Goal: Task Accomplishment & Management: Complete application form

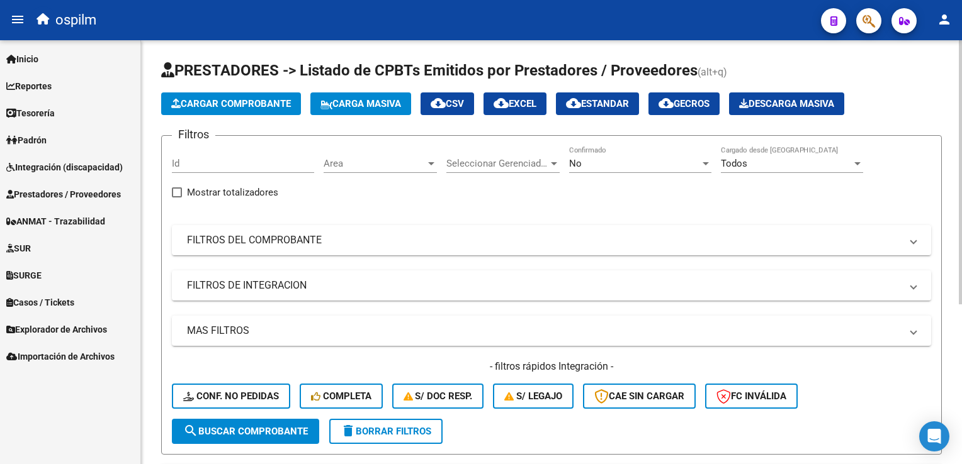
click at [262, 101] on span "Cargar Comprobante" at bounding box center [231, 103] width 120 height 11
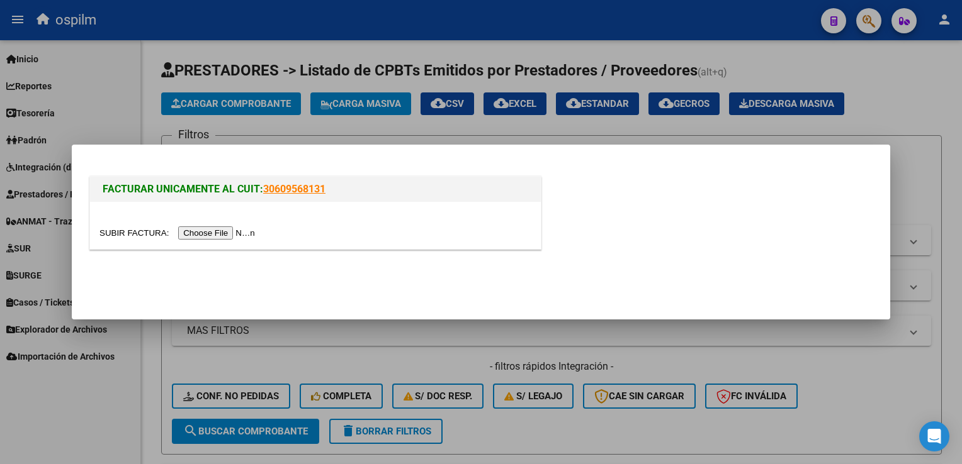
click at [206, 238] on input "file" at bounding box center [178, 233] width 159 height 13
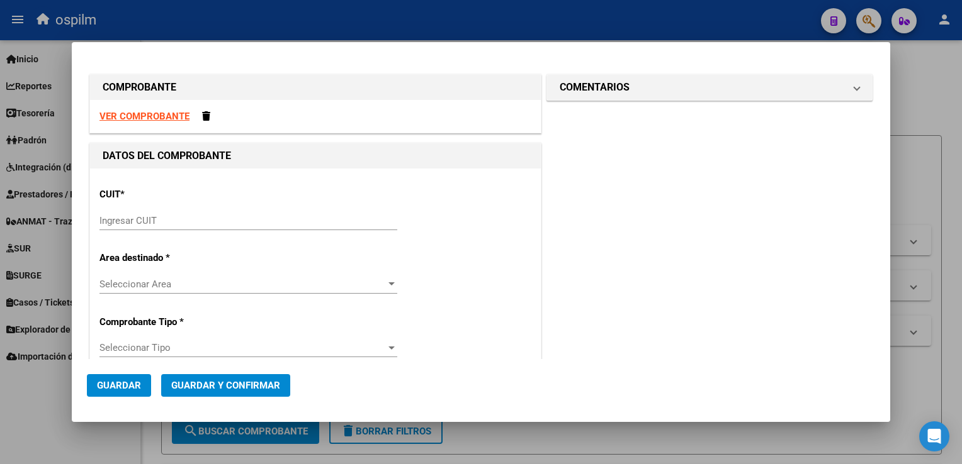
drag, startPoint x: 156, startPoint y: 198, endPoint x: 172, endPoint y: 229, distance: 35.2
click at [160, 206] on div "CUIT * Ingresar CUIT" at bounding box center [315, 210] width 432 height 64
click at [172, 229] on div "Ingresar CUIT" at bounding box center [248, 220] width 298 height 19
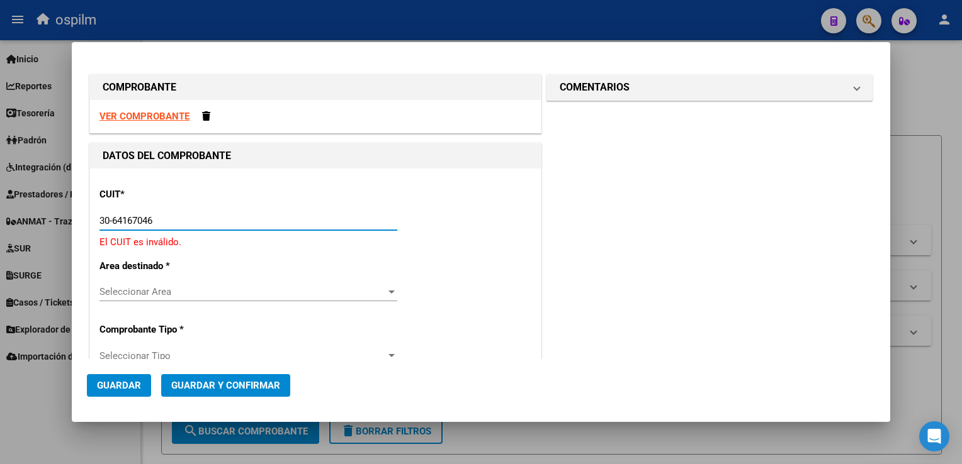
type input "30-64167046-0"
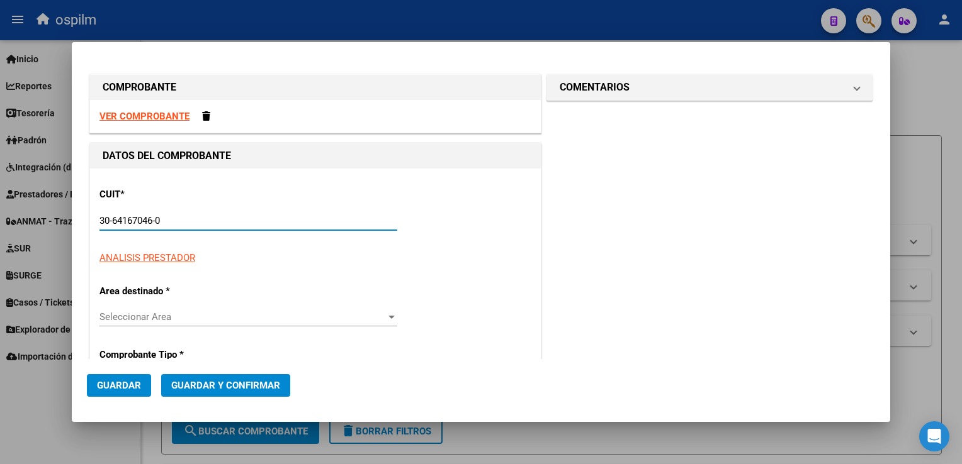
type input "2"
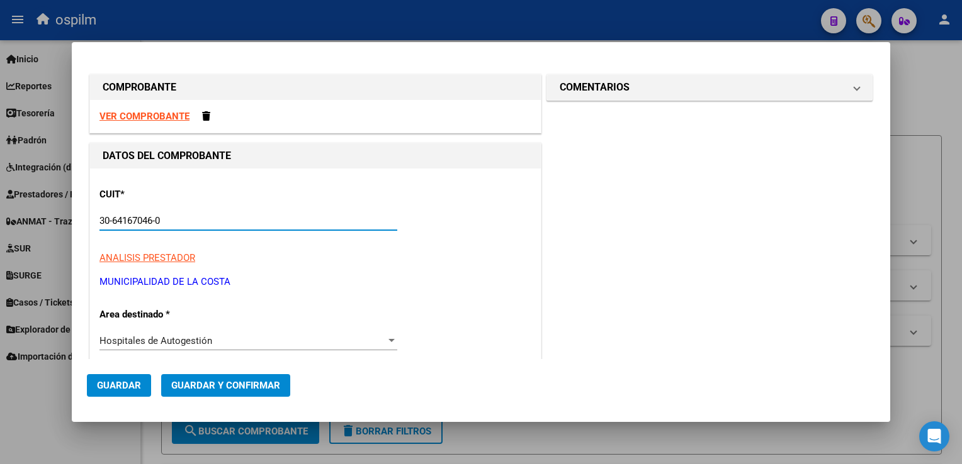
scroll to position [126, 0]
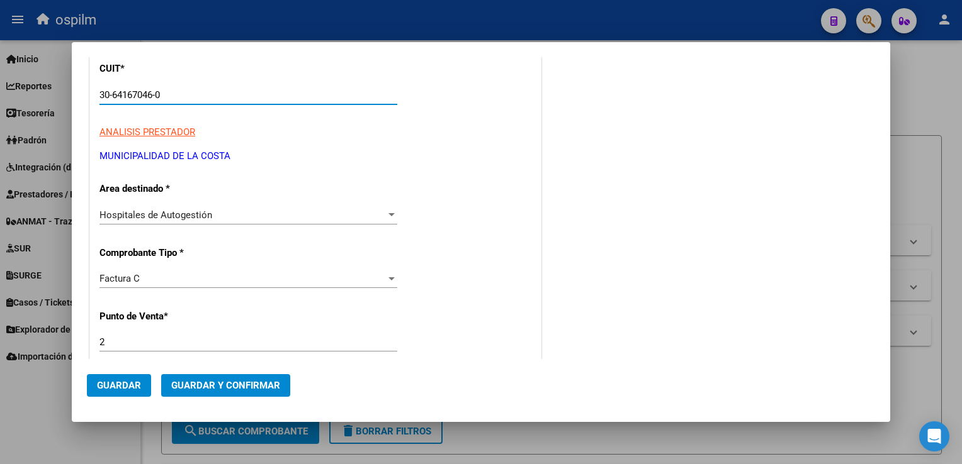
type input "30-64167046-0"
drag, startPoint x: 125, startPoint y: 345, endPoint x: 1, endPoint y: 321, distance: 126.4
click at [1, 321] on div "COMPROBANTE VER COMPROBANTE DATOS DEL COMPROBANTE CUIT * 30-64167046-0 Ingresar…" at bounding box center [481, 232] width 962 height 464
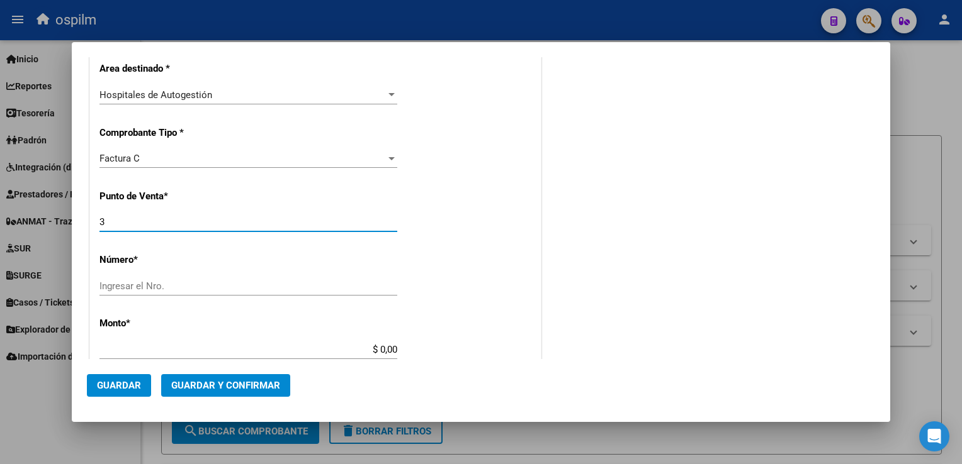
scroll to position [252, 0]
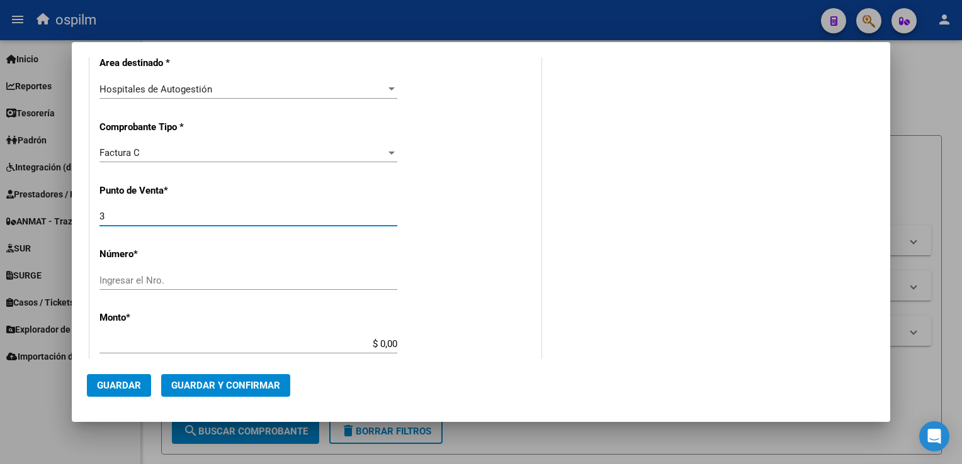
type input "3"
click at [149, 279] on input "Ingresar el Nro." at bounding box center [248, 280] width 298 height 11
type input "0012326"
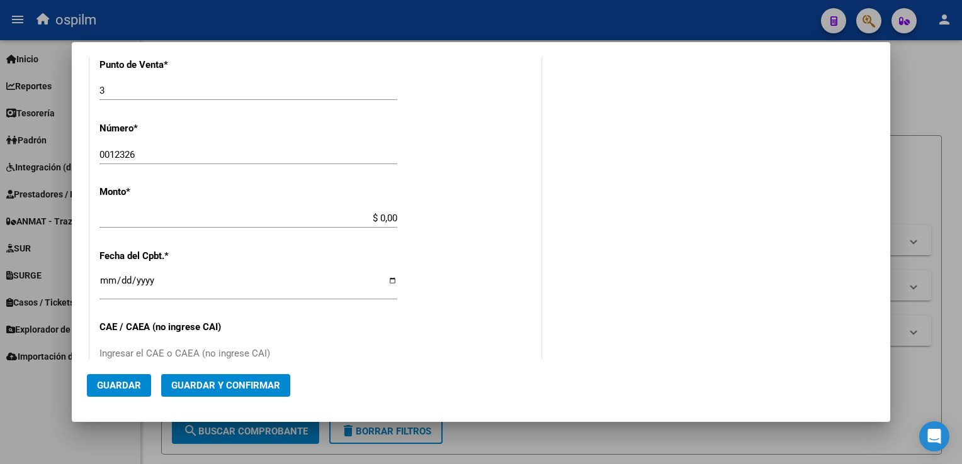
scroll to position [381, 0]
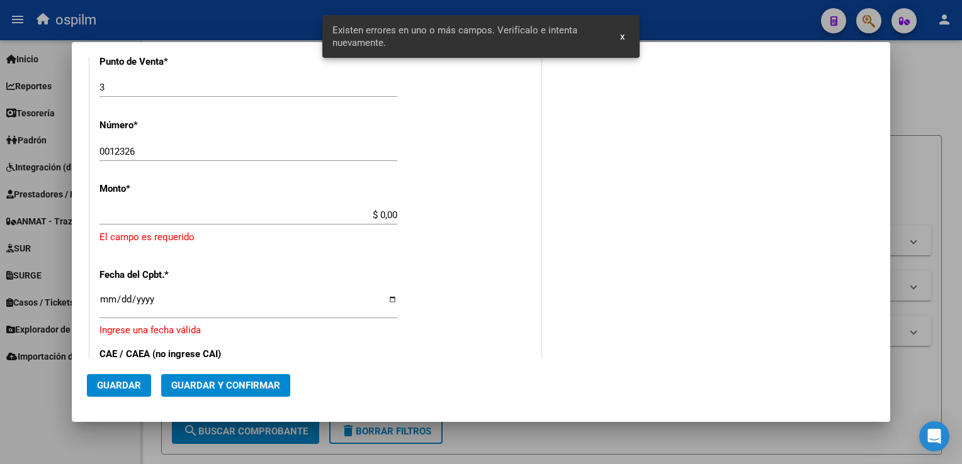
click at [222, 200] on div "CUIT * 30-64167046-0 Ingresar CUIT ANALISIS PRESTADOR MUNICIPALIDAD DE LA [GEOG…" at bounding box center [315, 249] width 451 height 922
click at [132, 79] on div "3 Ingresar el Nro." at bounding box center [248, 87] width 298 height 19
drag, startPoint x: 134, startPoint y: 82, endPoint x: 0, endPoint y: 48, distance: 138.4
click at [0, 49] on html "menu ospilm person Firma Express Inicio Calendario SSS Instructivos Contacto OS…" at bounding box center [481, 232] width 962 height 464
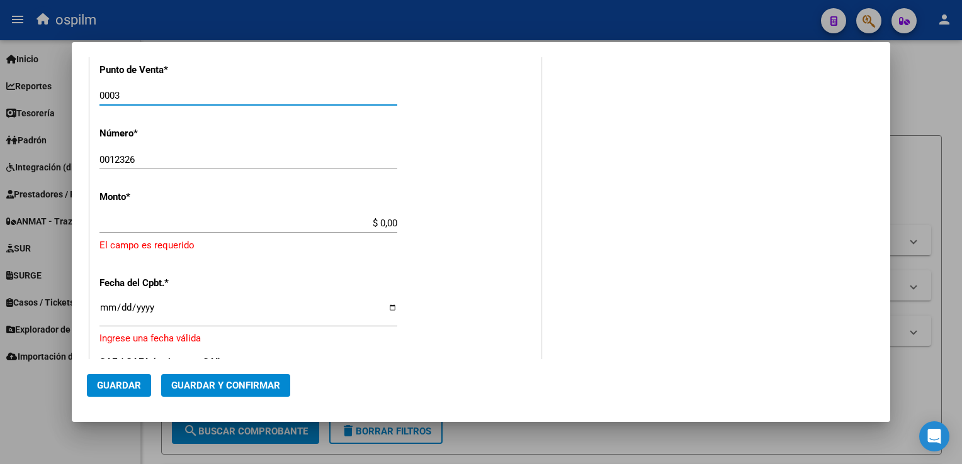
type input "0003"
click at [381, 137] on div "CUIT * 30-64167046-0 Ingresar CUIT ANALISIS PRESTADOR MUNICIPALIDAD DE LA [GEOG…" at bounding box center [315, 257] width 451 height 922
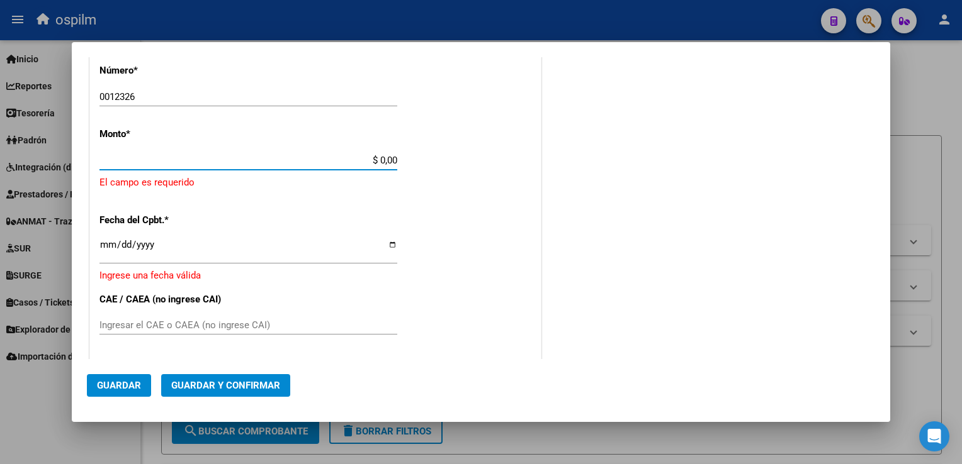
drag, startPoint x: 340, startPoint y: 157, endPoint x: 678, endPoint y: 180, distance: 339.3
click at [678, 180] on div "COMPROBANTE VER COMPROBANTE DATOS DEL COMPROBANTE CUIT * 30-64167046-0 Ingresar…" at bounding box center [481, 147] width 788 height 1023
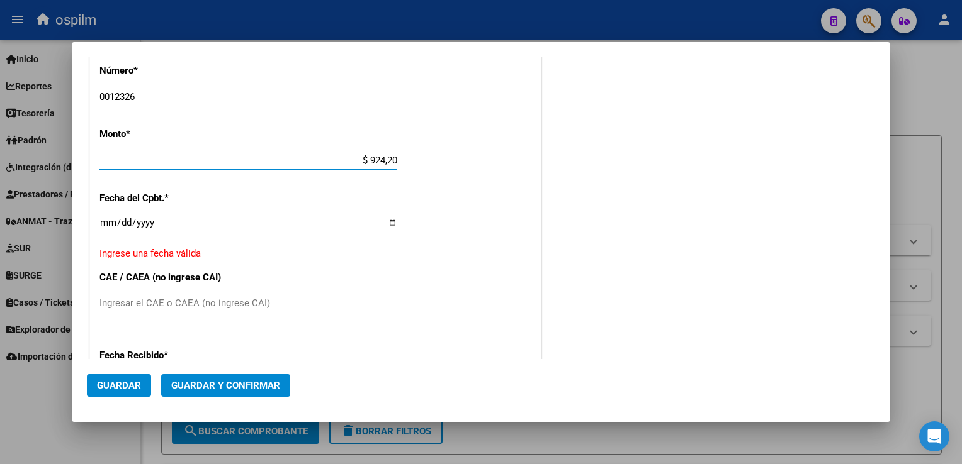
type input "$ 9.242,00"
click at [106, 222] on input "Ingresar la fecha" at bounding box center [248, 228] width 298 height 20
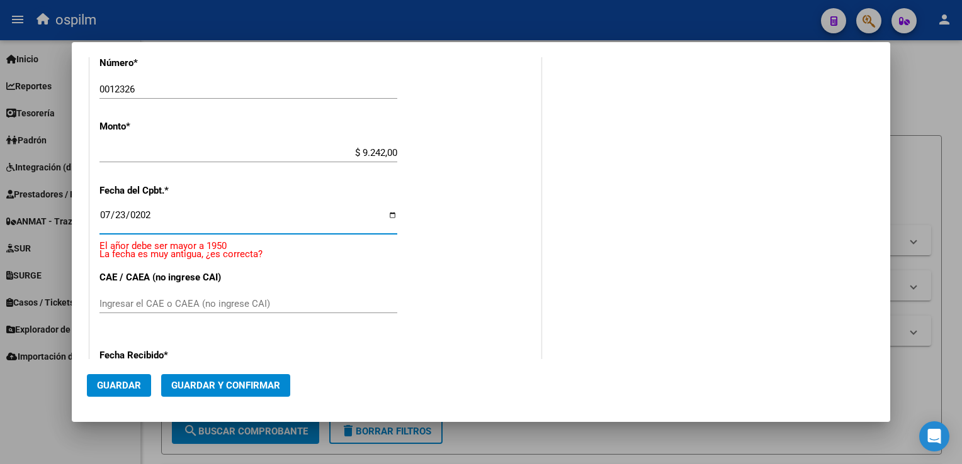
type input "[DATE]"
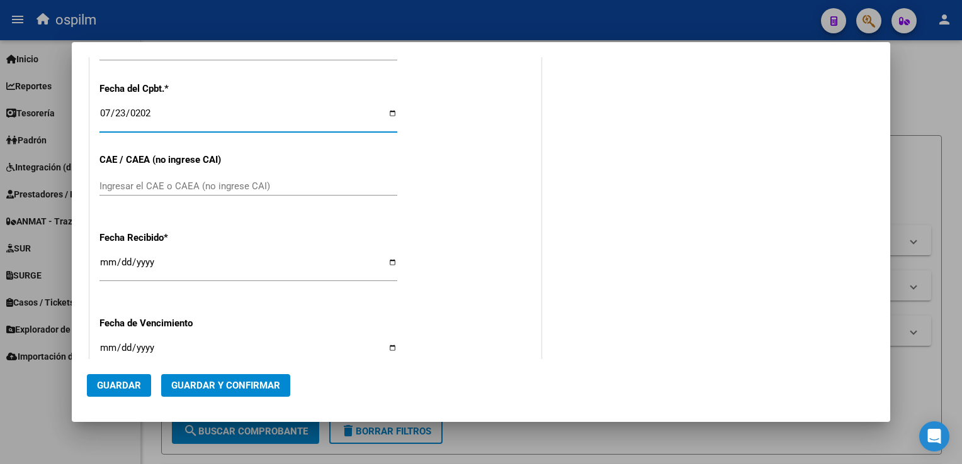
scroll to position [617, 0]
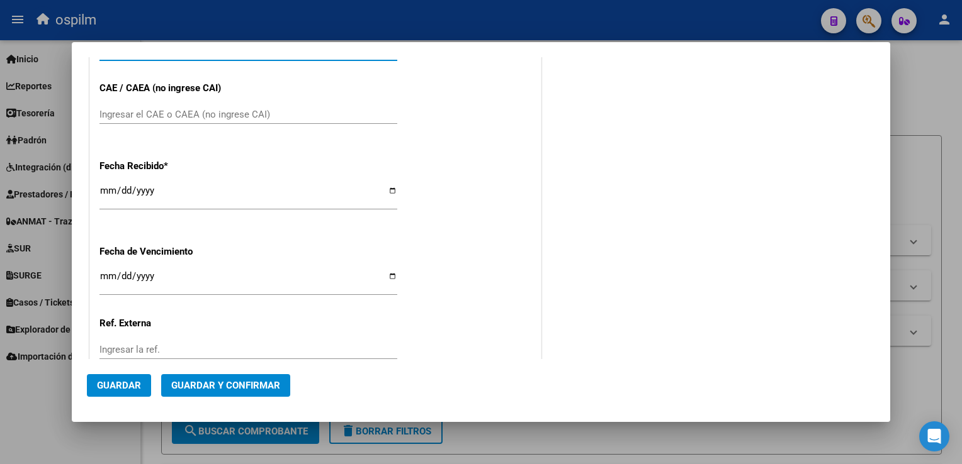
click at [103, 291] on input "Ingresar la fecha" at bounding box center [248, 281] width 298 height 20
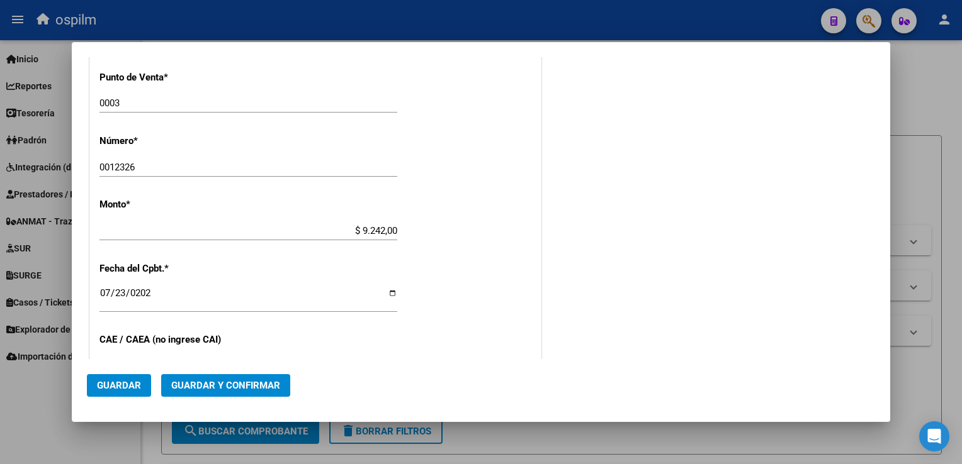
scroll to position [680, 0]
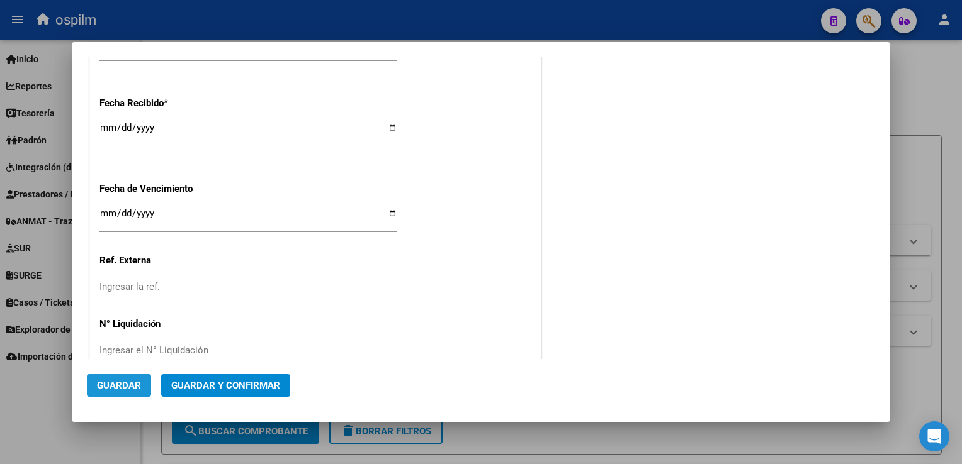
click at [134, 389] on span "Guardar" at bounding box center [119, 385] width 44 height 11
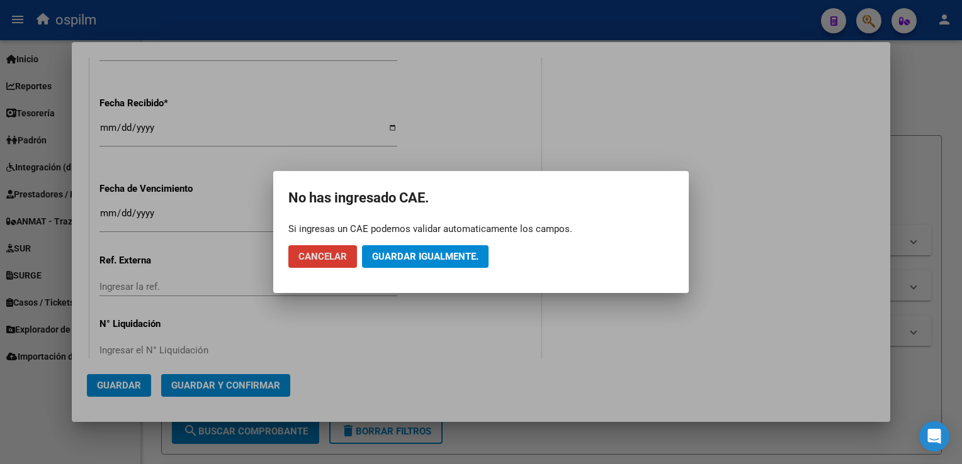
click at [425, 269] on mat-dialog-actions "Cancelar Guardar igualmente." at bounding box center [480, 256] width 385 height 43
click at [430, 263] on button "Guardar igualmente." at bounding box center [425, 256] width 126 height 23
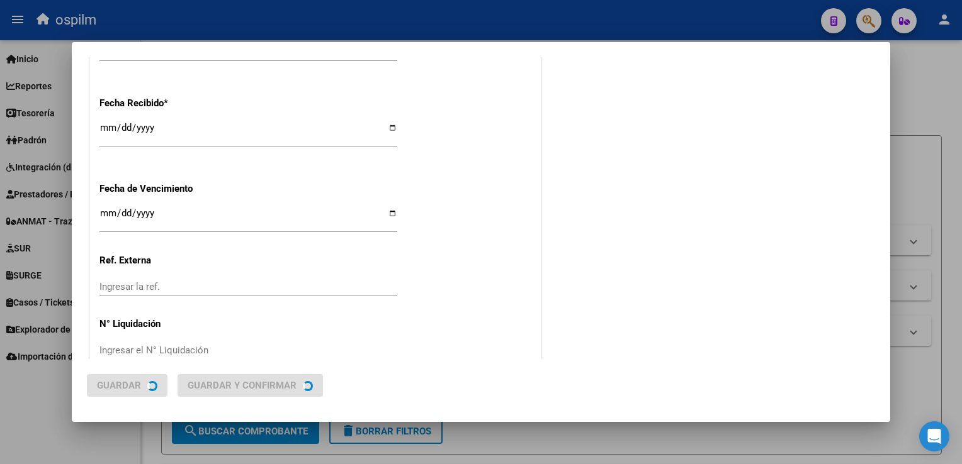
scroll to position [0, 0]
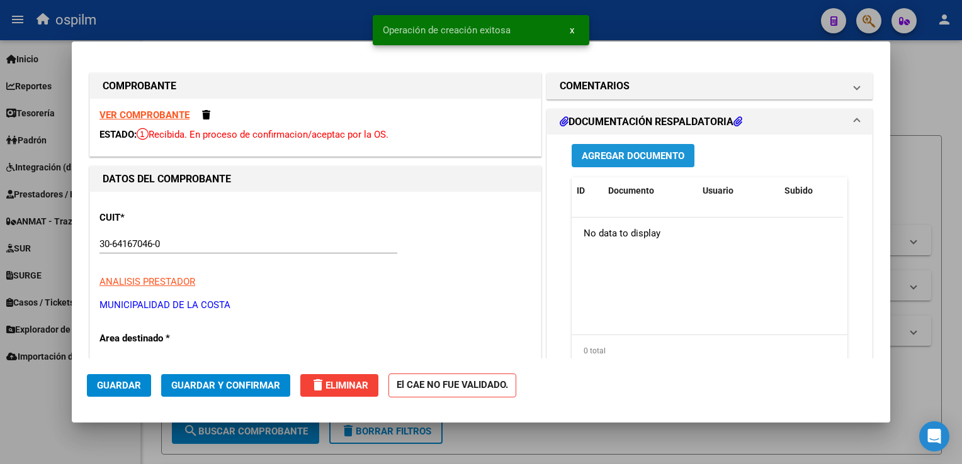
click at [646, 160] on span "Agregar Documento" at bounding box center [632, 155] width 103 height 11
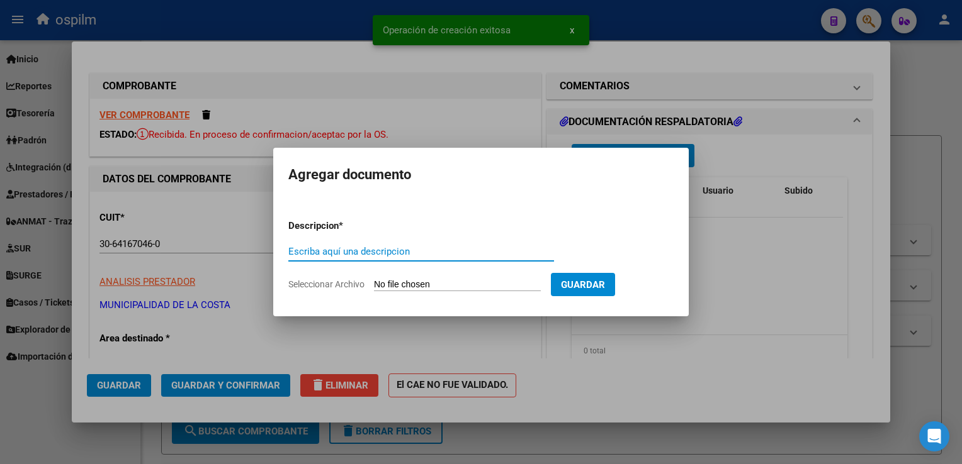
click at [383, 250] on input "Escriba aquí una descripcion" at bounding box center [421, 251] width 266 height 11
type input "d"
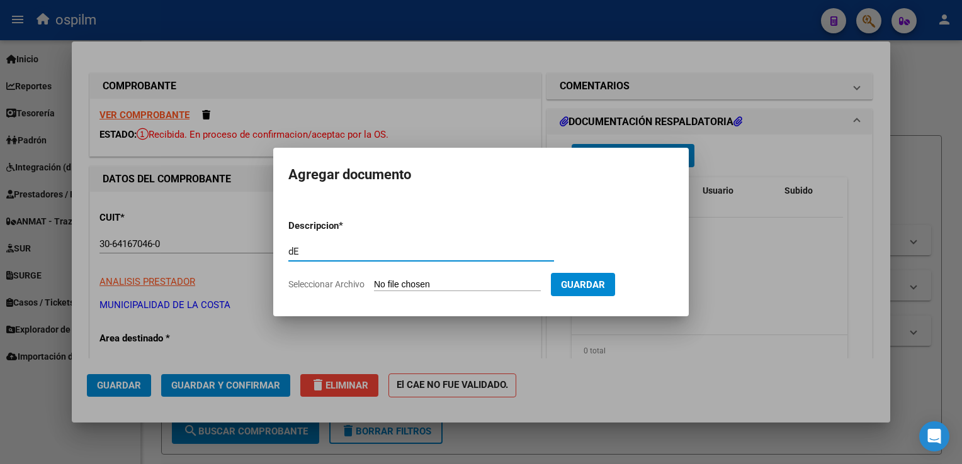
type input "d"
type input "Detalle"
click at [515, 280] on input "Seleccionar Archivo" at bounding box center [457, 285] width 167 height 12
type input "C:\fakepath\Anexo 12326.pdf"
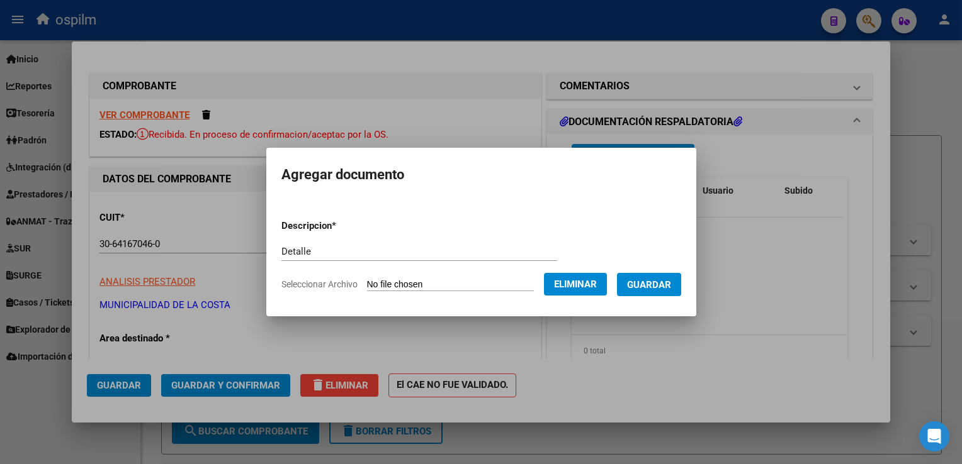
click at [656, 286] on span "Guardar" at bounding box center [649, 284] width 44 height 11
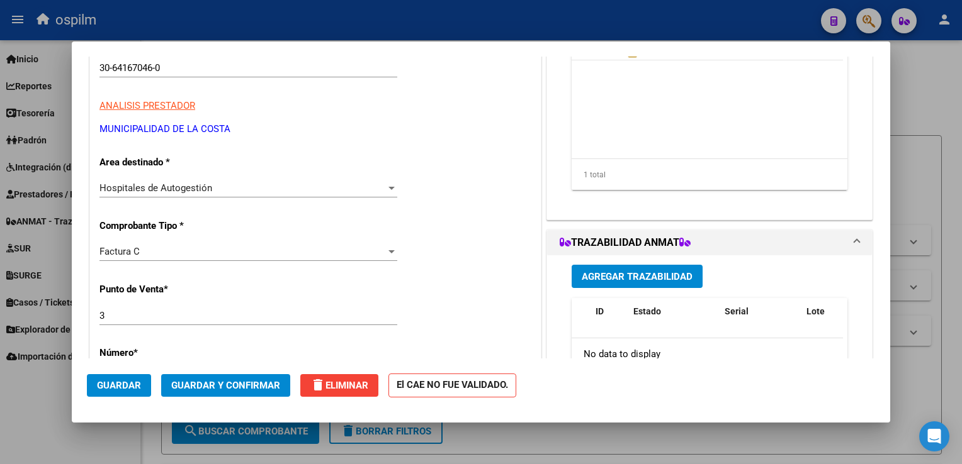
scroll to position [63, 0]
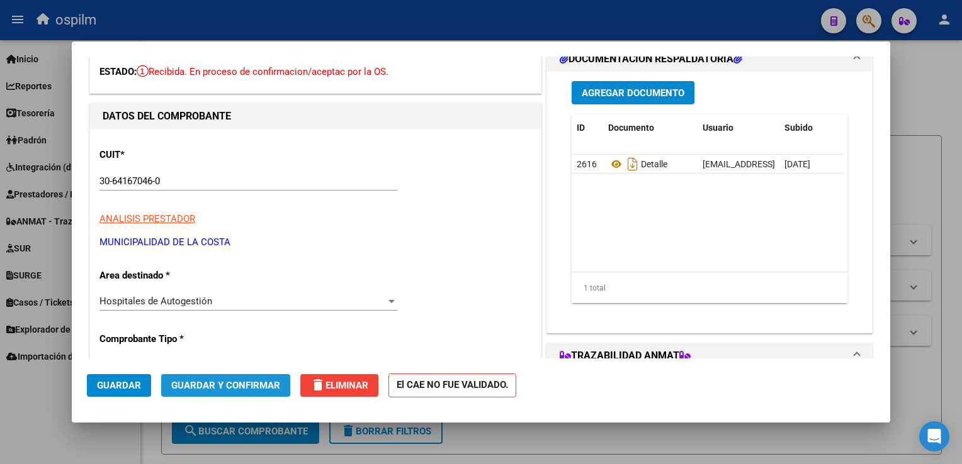
click at [210, 385] on span "Guardar y Confirmar" at bounding box center [225, 385] width 109 height 11
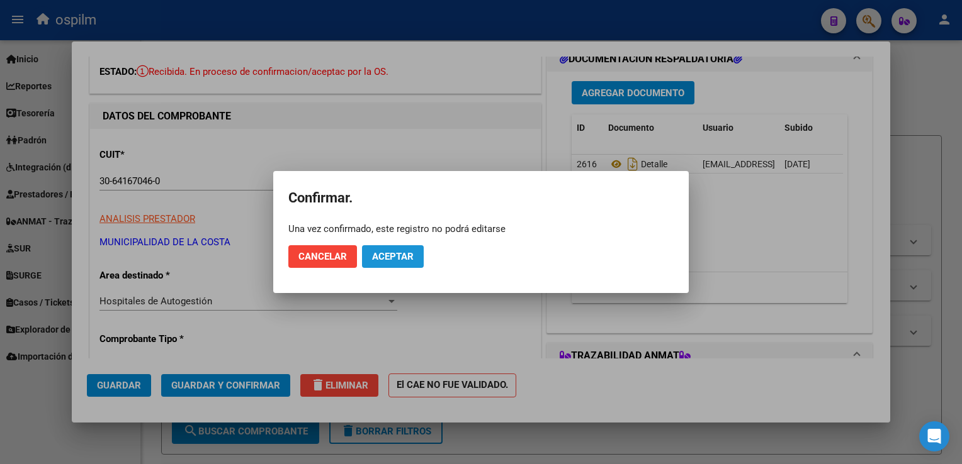
click at [400, 253] on span "Aceptar" at bounding box center [393, 256] width 42 height 11
click at [400, 253] on span "Guardar igualmente." at bounding box center [425, 256] width 106 height 11
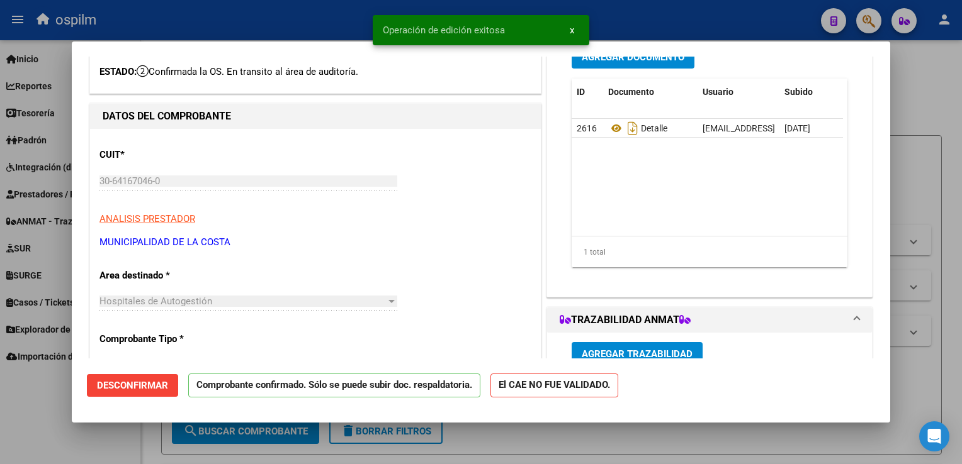
click at [944, 235] on div at bounding box center [481, 232] width 962 height 464
type input "$ 0,00"
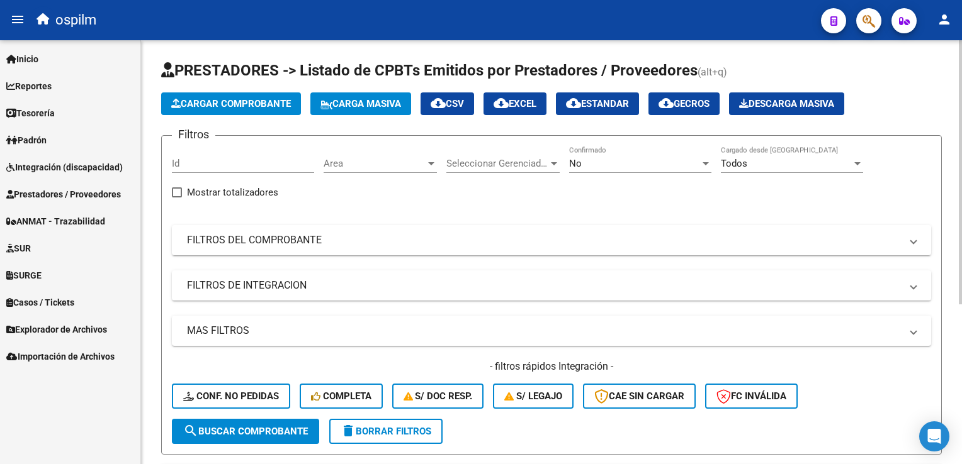
click at [273, 106] on span "Cargar Comprobante" at bounding box center [231, 103] width 120 height 11
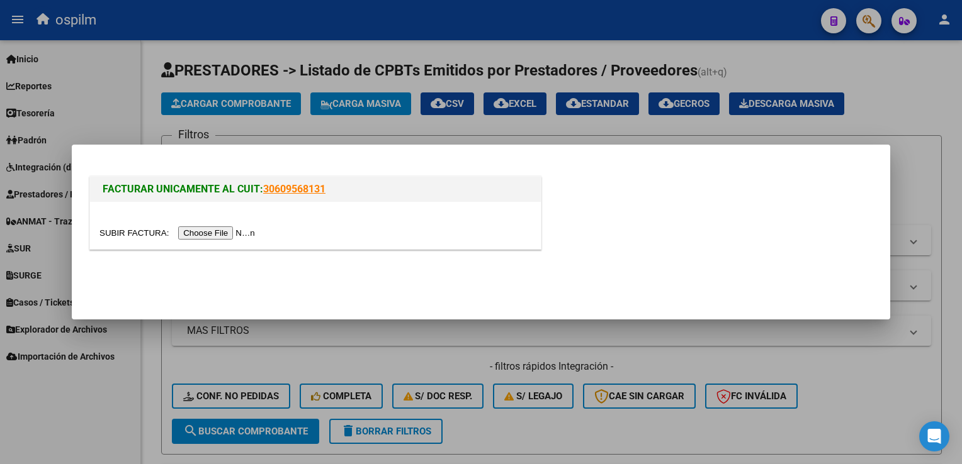
click at [213, 236] on input "file" at bounding box center [178, 233] width 159 height 13
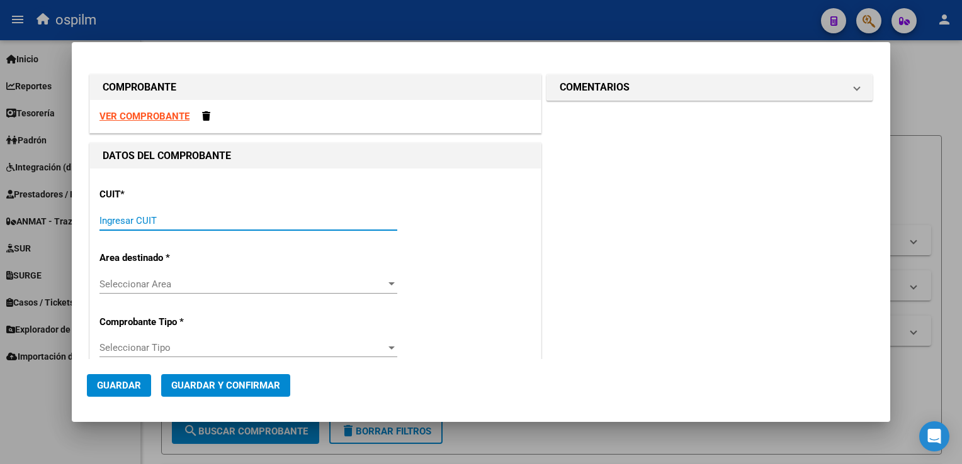
click at [254, 218] on input "Ingresar CUIT" at bounding box center [248, 220] width 298 height 11
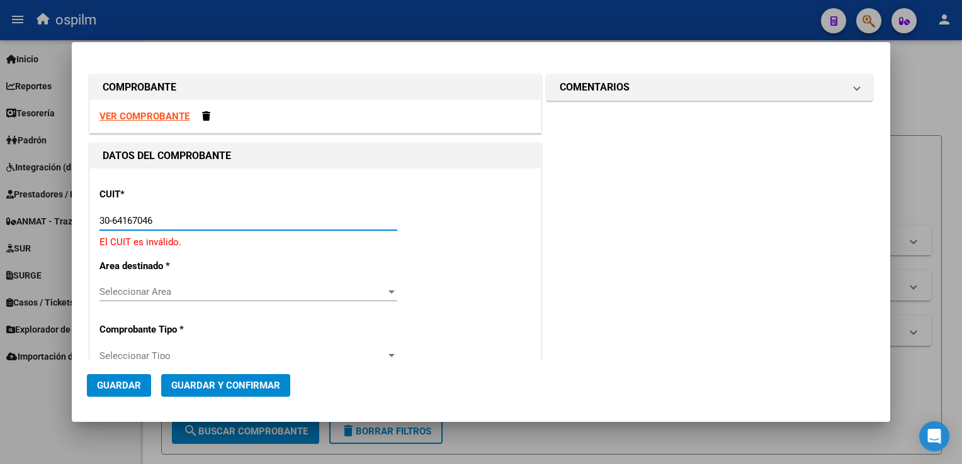
type input "30-64167046-0"
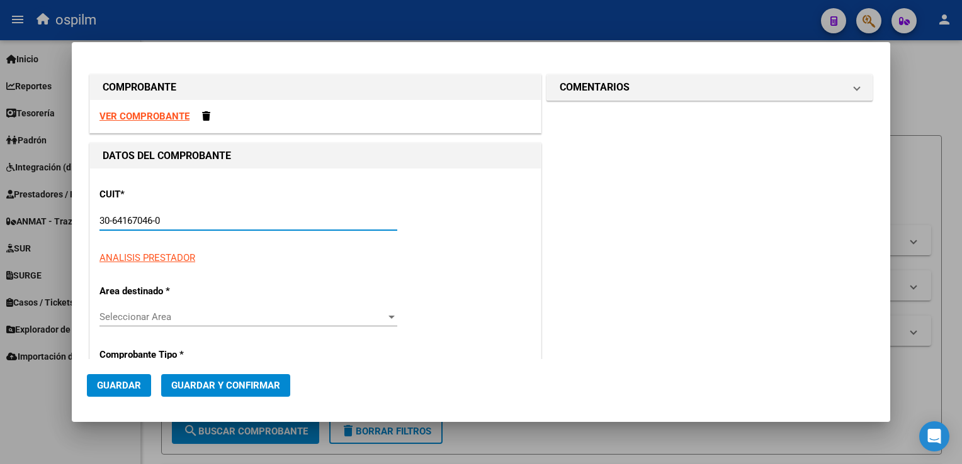
type input "3"
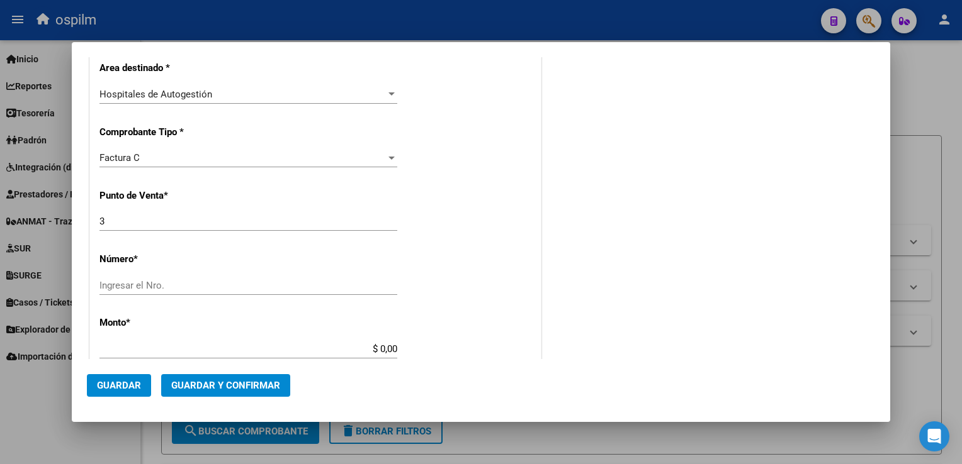
scroll to position [252, 0]
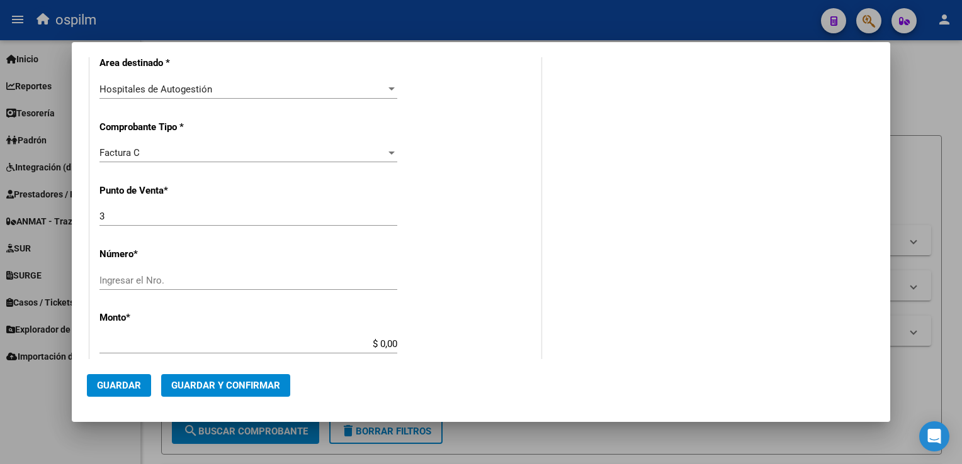
type input "30-64167046-0"
drag, startPoint x: 133, startPoint y: 214, endPoint x: -3, endPoint y: 180, distance: 139.5
click at [0, 180] on html "menu ospilm person Firma Express Inicio Calendario SSS Instructivos Contacto OS…" at bounding box center [481, 232] width 962 height 464
type input "0003"
click at [131, 285] on input "Ingresar el Nro." at bounding box center [248, 280] width 298 height 11
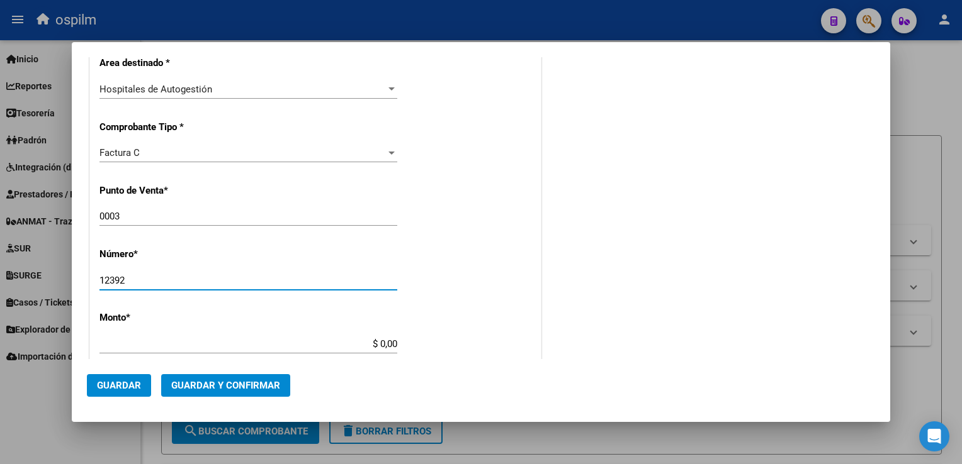
type input "12392"
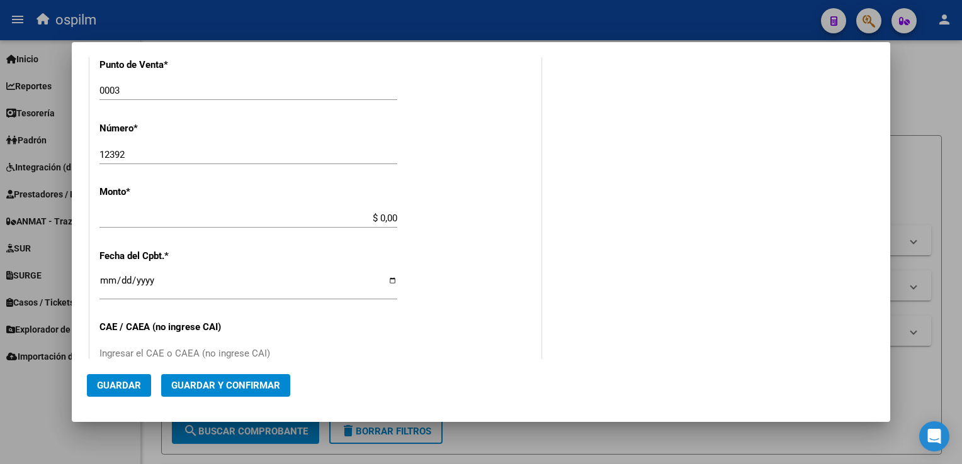
scroll to position [381, 0]
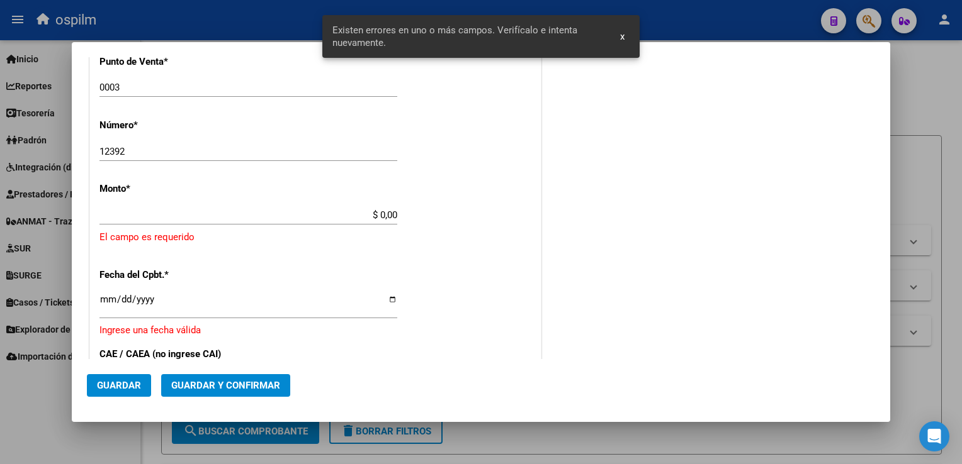
click at [304, 210] on input "$ 0,00" at bounding box center [248, 215] width 298 height 11
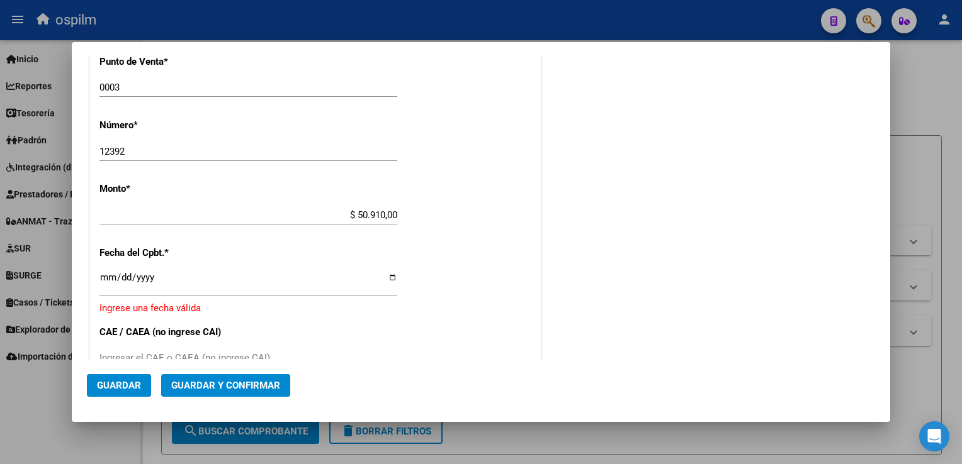
drag, startPoint x: 305, startPoint y: 208, endPoint x: 673, endPoint y: 218, distance: 368.9
click at [673, 218] on div "COMPROBANTE VER COMPROBANTE DATOS DEL COMPROBANTE CUIT * 30-64167046-0 Ingresar…" at bounding box center [481, 191] width 788 height 1001
click at [338, 218] on input "$ 50.910,00" at bounding box center [248, 215] width 298 height 11
drag, startPoint x: 348, startPoint y: 213, endPoint x: 545, endPoint y: 210, distance: 197.0
click at [545, 210] on div "COMPROBANTE VER COMPROBANTE DATOS DEL COMPROBANTE CUIT * 30-64167046-0 Ingresar…" at bounding box center [481, 191] width 788 height 1001
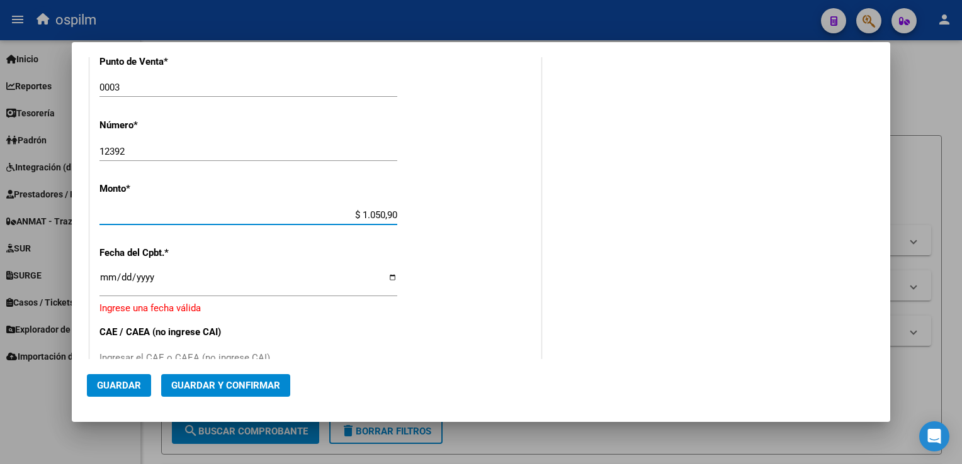
type input "$ 10.509,00"
click at [111, 282] on input "Ingresar la fecha" at bounding box center [248, 282] width 298 height 20
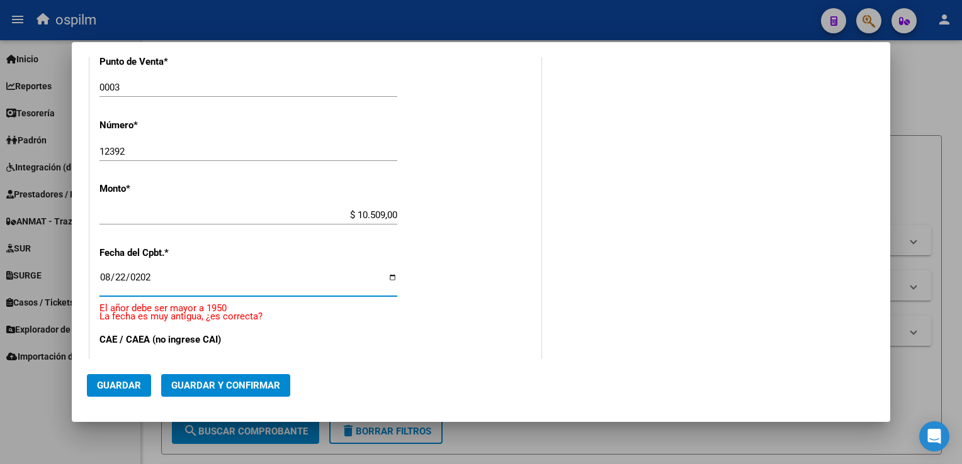
type input "[DATE]"
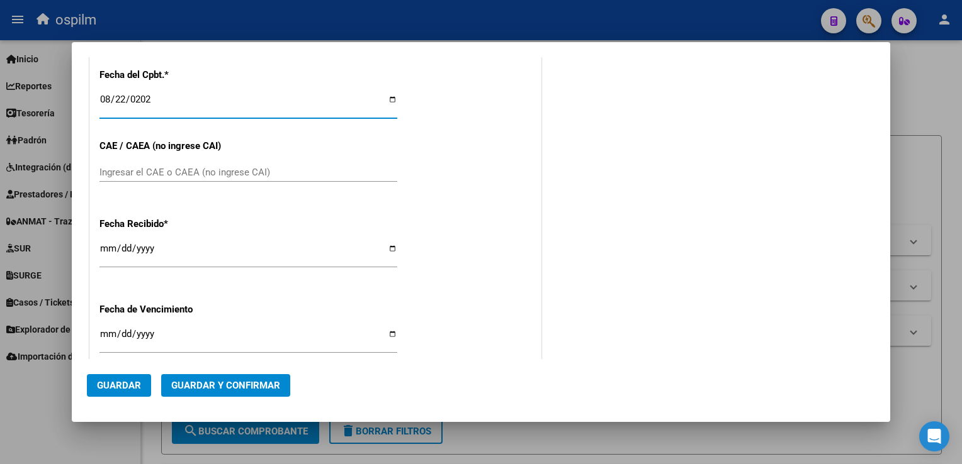
scroll to position [570, 0]
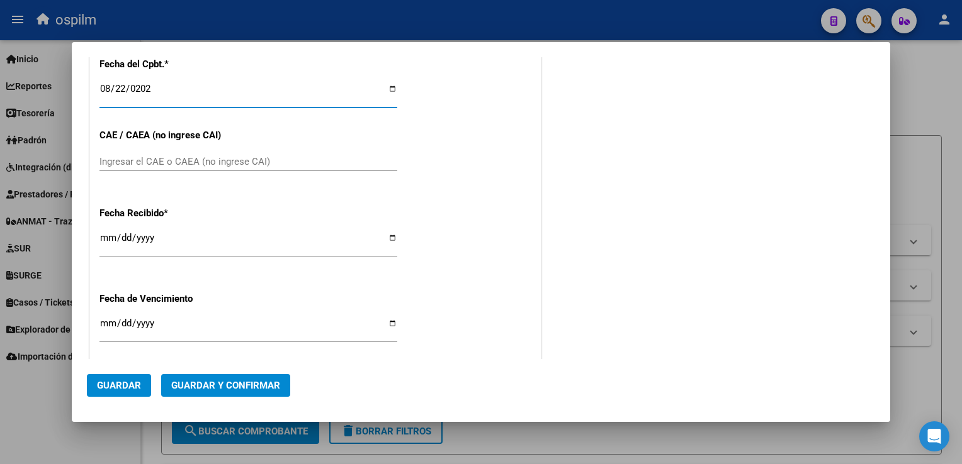
click at [118, 384] on span "Guardar" at bounding box center [119, 385] width 44 height 11
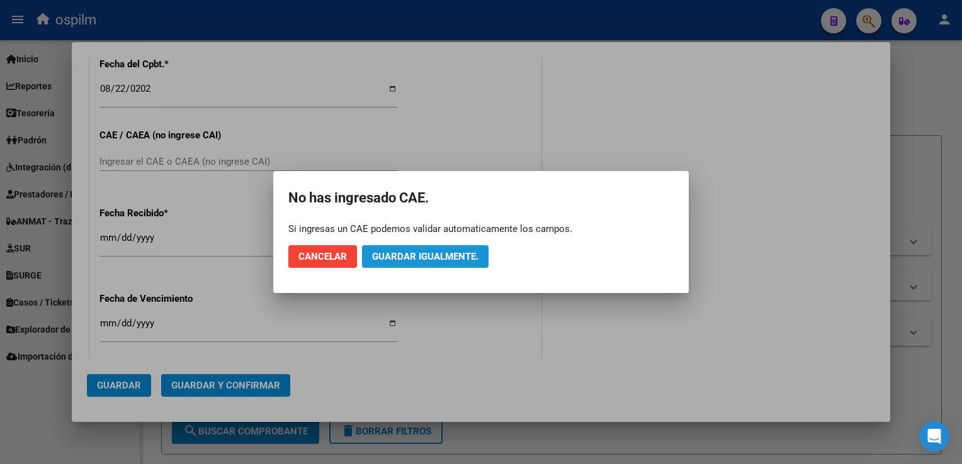
click at [383, 252] on span "Guardar igualmente." at bounding box center [425, 256] width 106 height 11
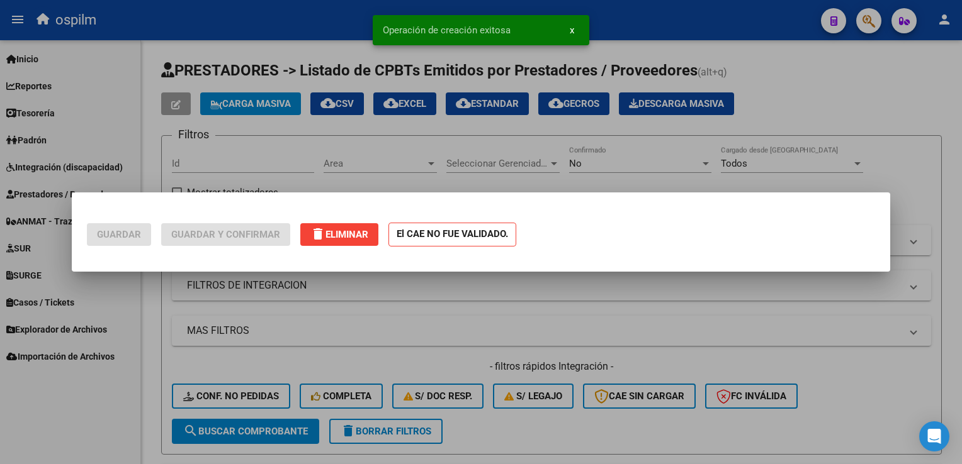
scroll to position [0, 0]
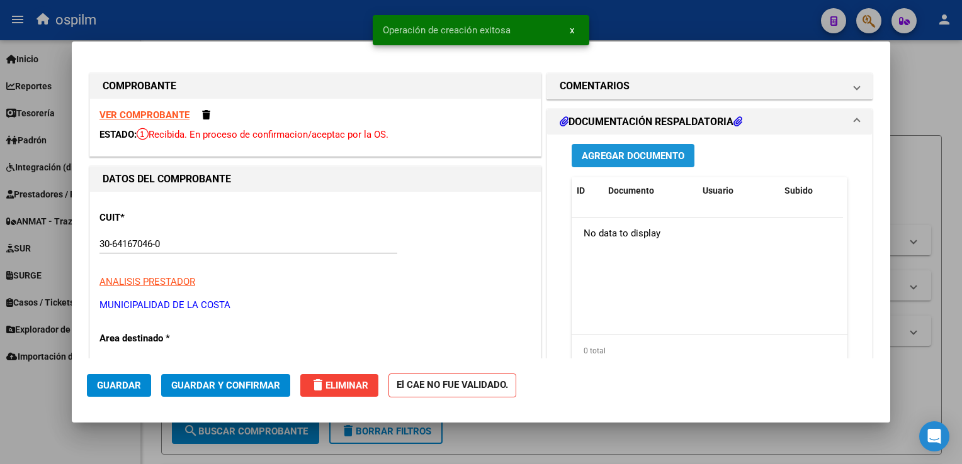
click at [652, 166] on button "Agregar Documento" at bounding box center [632, 155] width 123 height 23
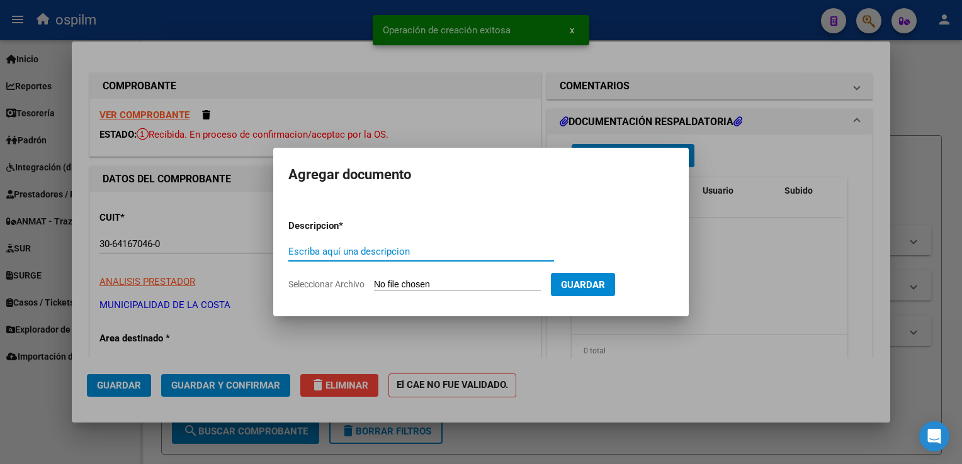
click at [412, 251] on input "Escriba aquí una descripcion" at bounding box center [421, 251] width 266 height 11
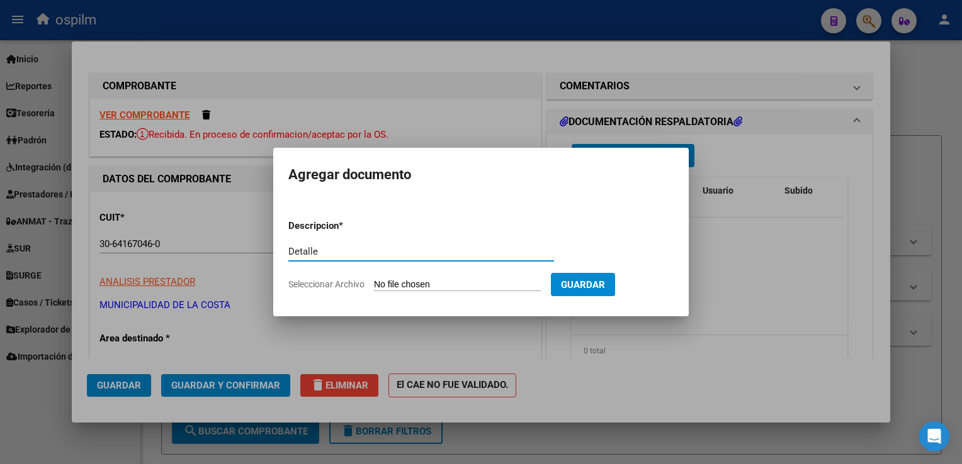
type input "Detalle"
click at [426, 277] on form "Descripcion * Detalle Escriba aquí una descripcion Seleccionar Archivo Guardar" at bounding box center [480, 256] width 385 height 92
click at [436, 288] on input "Seleccionar Archivo" at bounding box center [457, 285] width 167 height 12
type input "C:\fakepath\Anexo 12392.pdf"
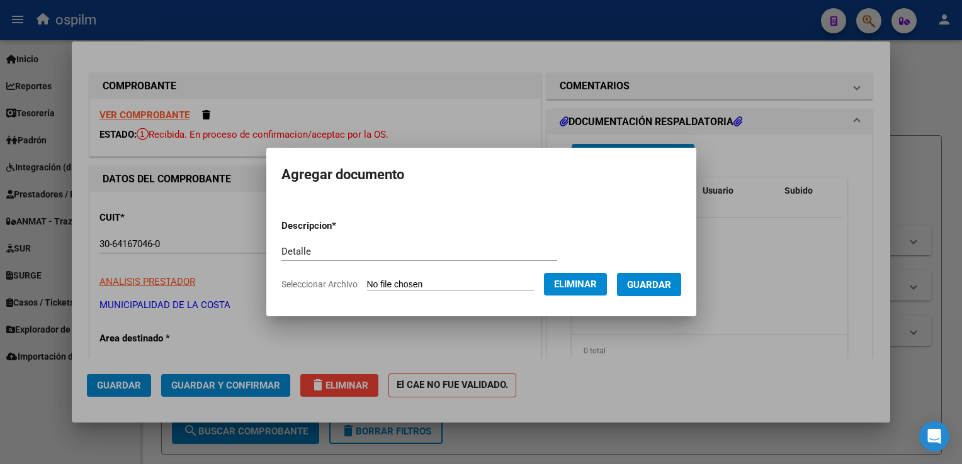
click at [656, 283] on span "Guardar" at bounding box center [649, 284] width 44 height 11
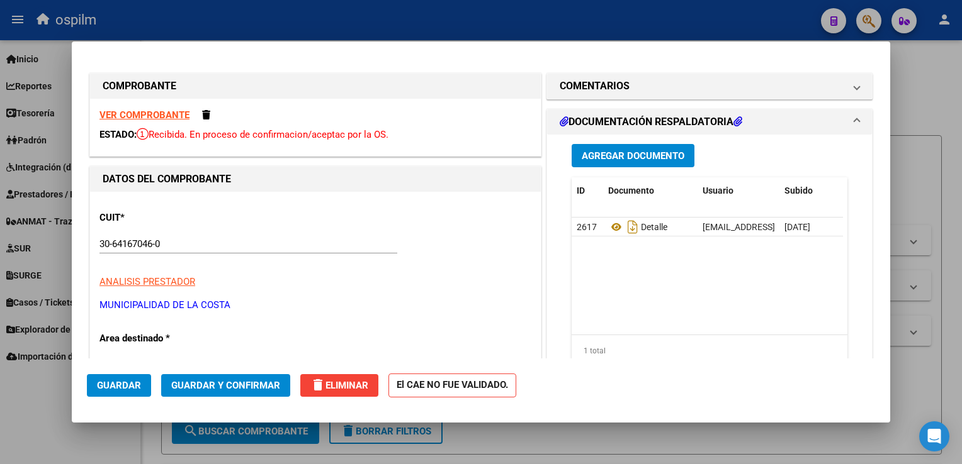
click at [575, 37] on div at bounding box center [481, 232] width 962 height 464
type input "$ 0,00"
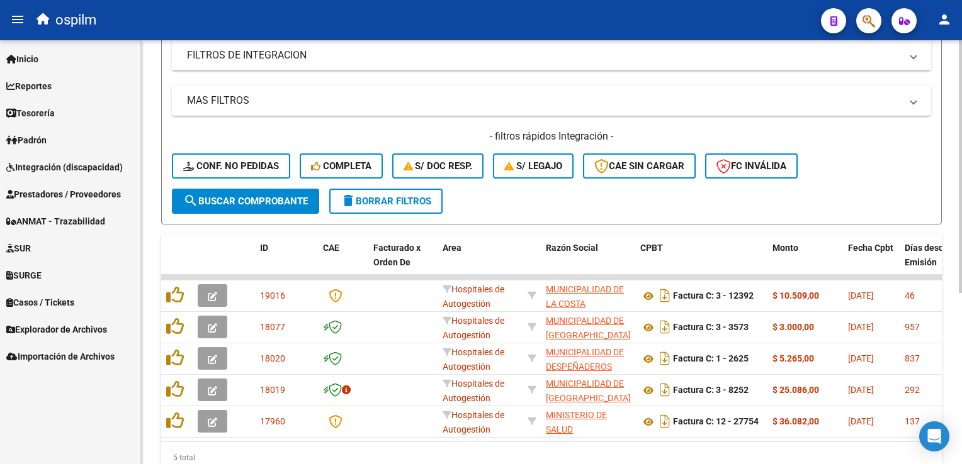
scroll to position [252, 0]
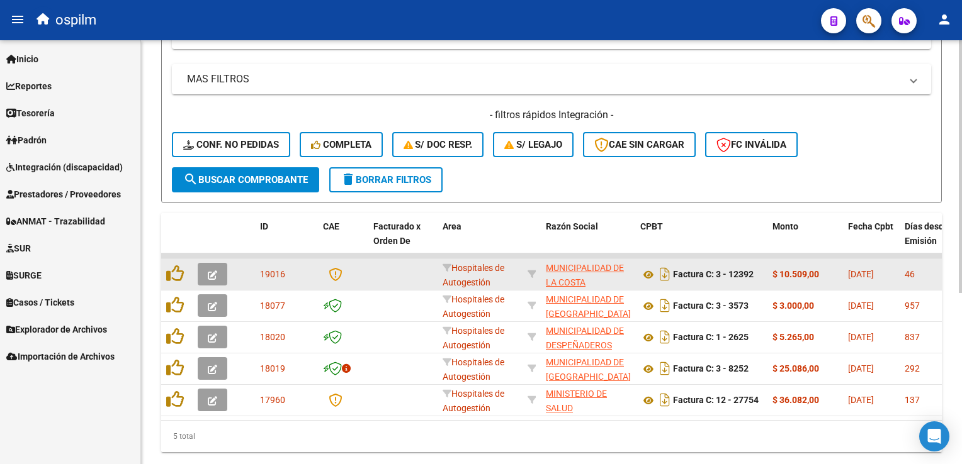
click at [220, 268] on button "button" at bounding box center [213, 274] width 30 height 23
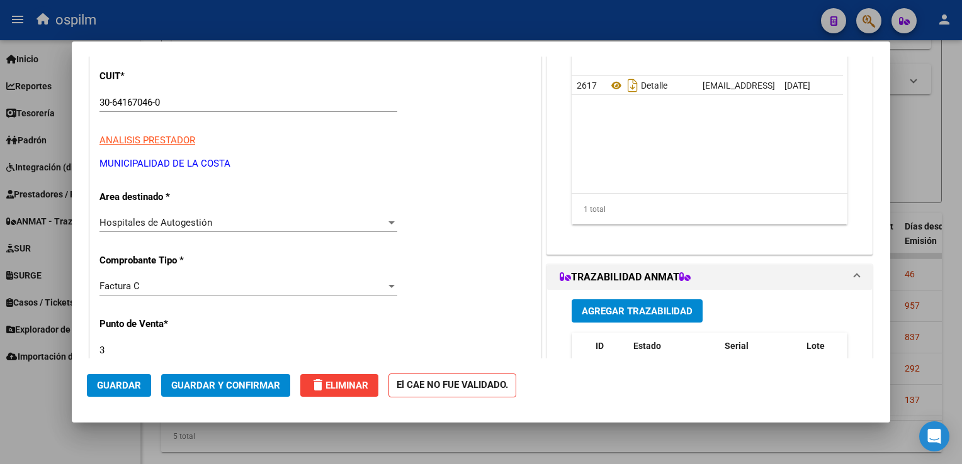
scroll to position [0, 0]
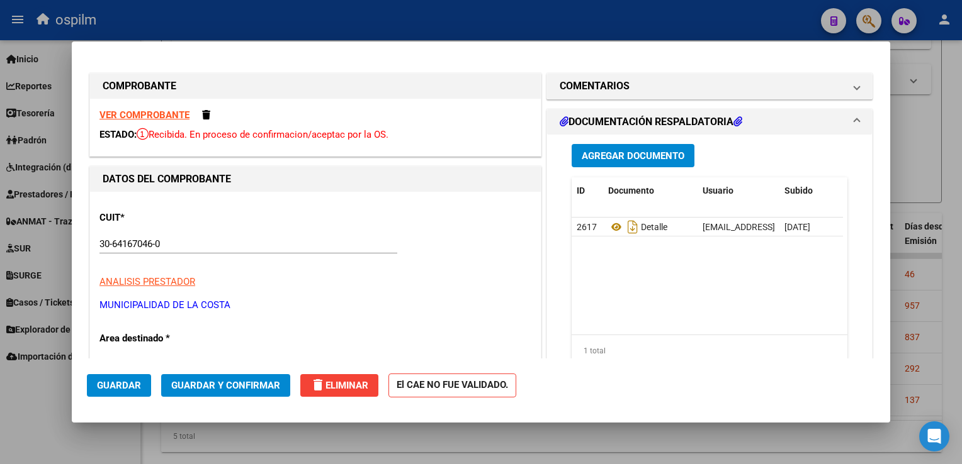
click at [169, 115] on strong "VER COMPROBANTE" at bounding box center [144, 115] width 90 height 11
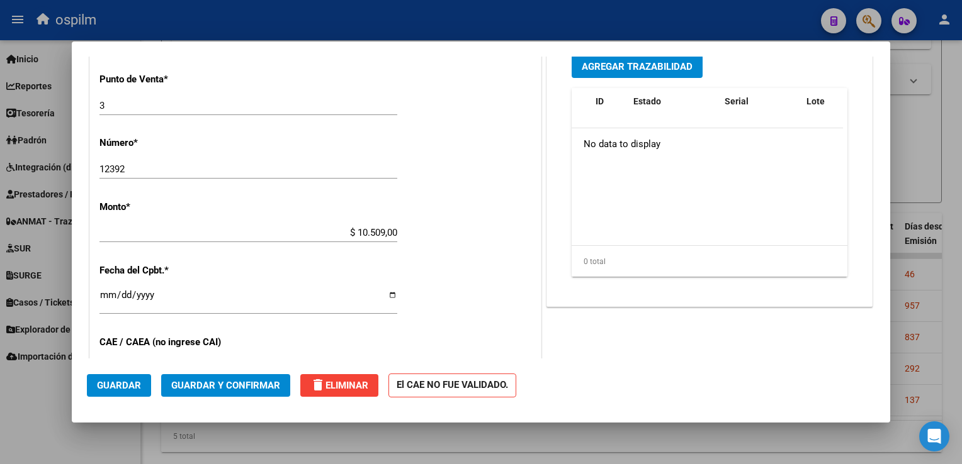
scroll to position [315, 0]
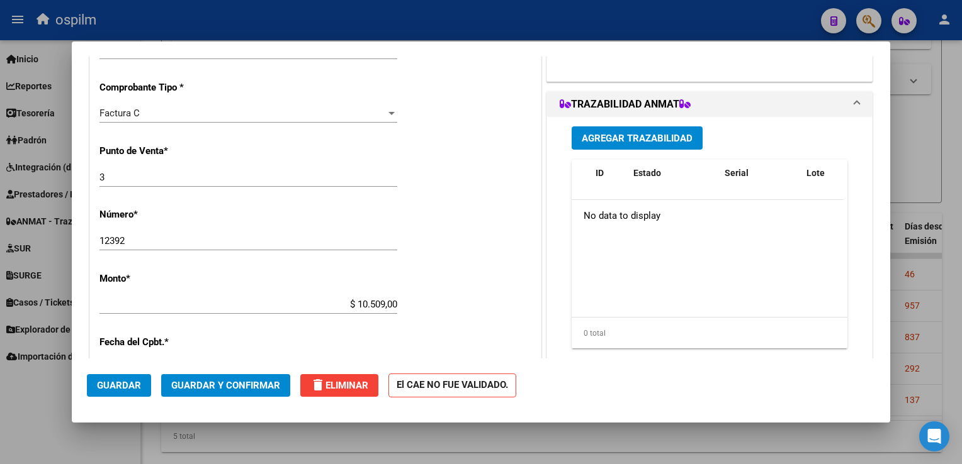
click at [238, 378] on button "Guardar y Confirmar" at bounding box center [225, 385] width 129 height 23
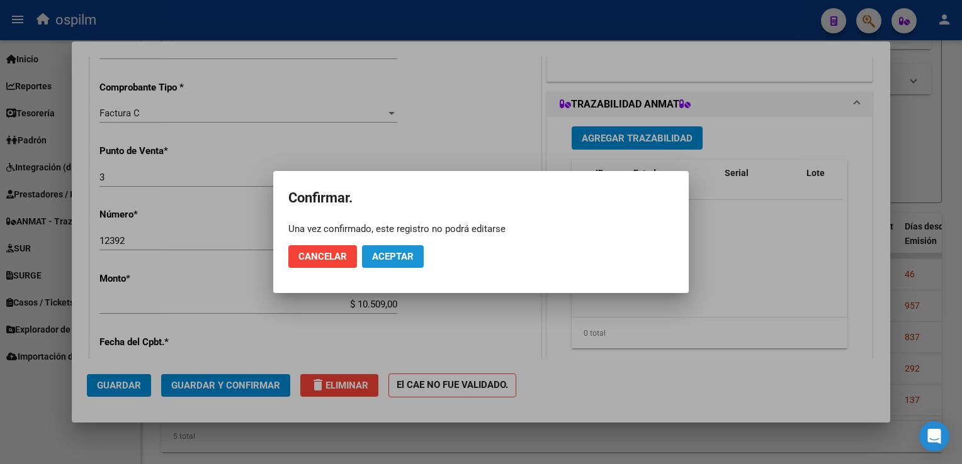
click at [390, 256] on span "Aceptar" at bounding box center [393, 256] width 42 height 11
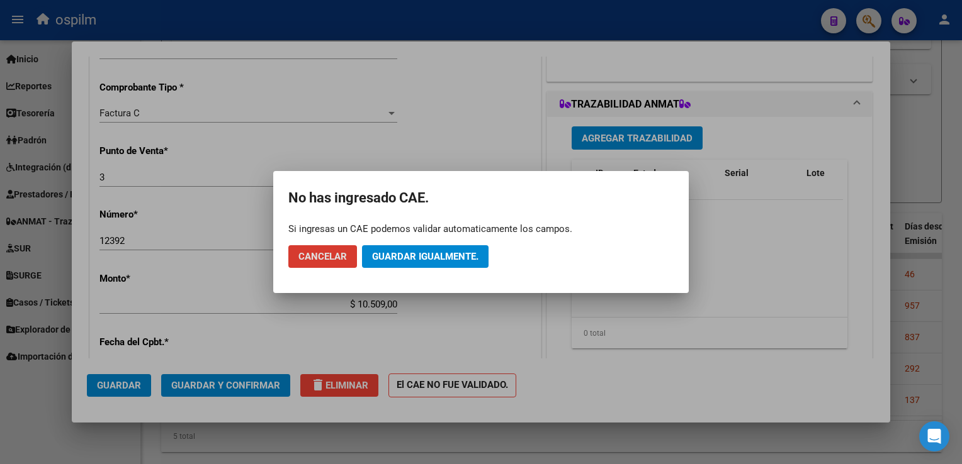
click at [390, 256] on span "Guardar igualmente." at bounding box center [425, 256] width 106 height 11
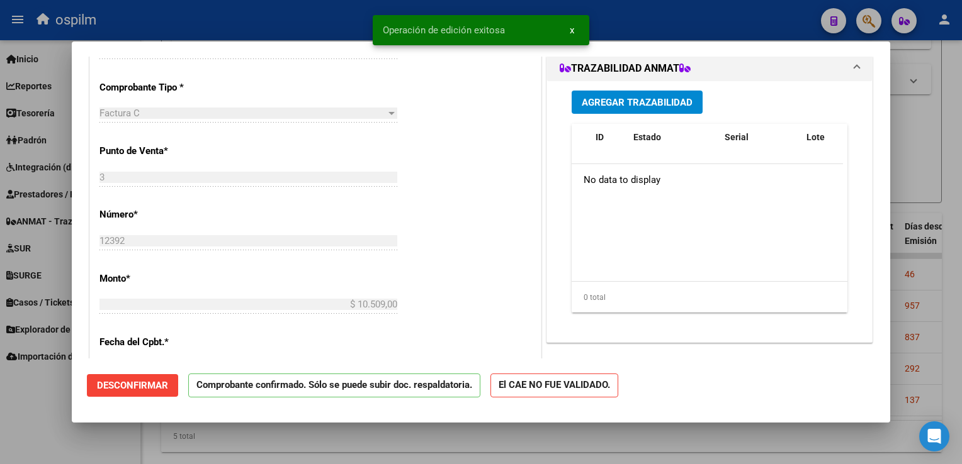
click at [940, 104] on div at bounding box center [481, 232] width 962 height 464
type input "$ 0,00"
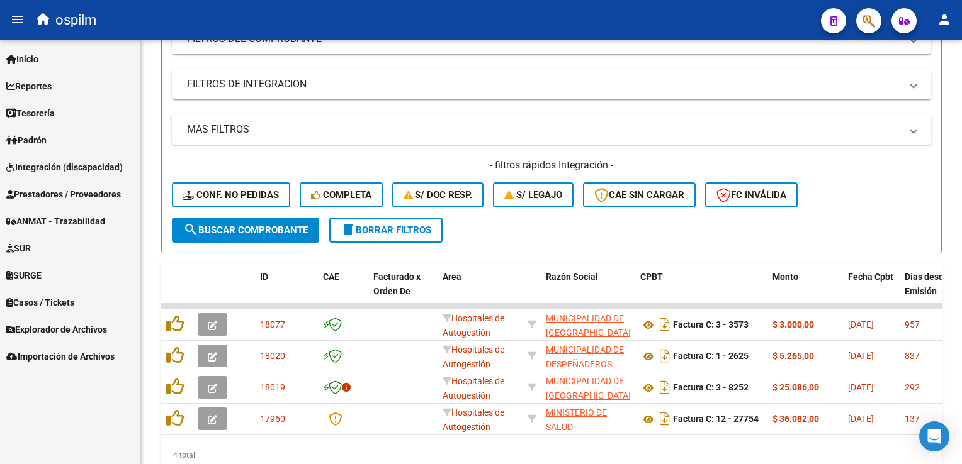
scroll to position [130, 0]
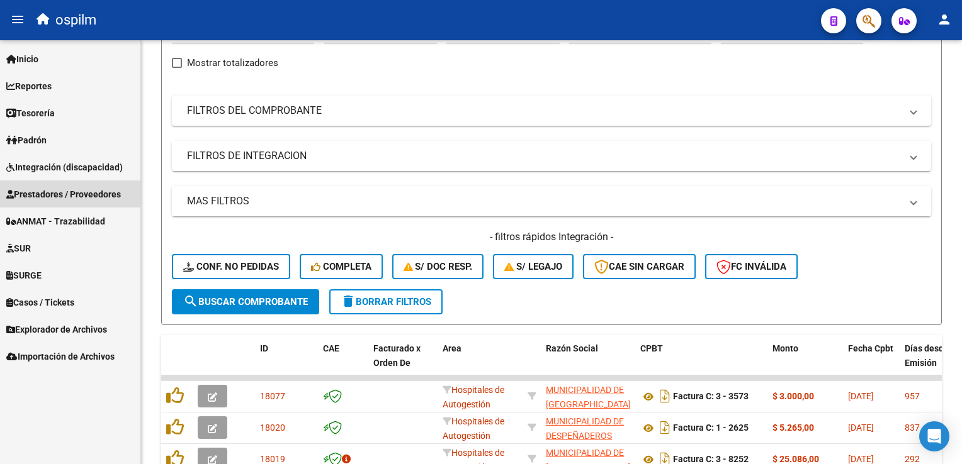
click at [57, 190] on span "Prestadores / Proveedores" at bounding box center [63, 195] width 115 height 14
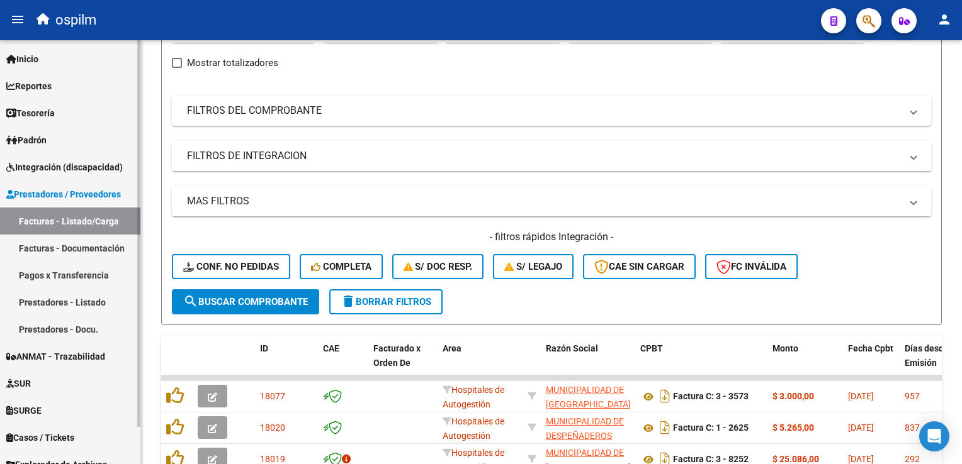
click at [86, 249] on link "Facturas - Documentación" at bounding box center [70, 248] width 140 height 27
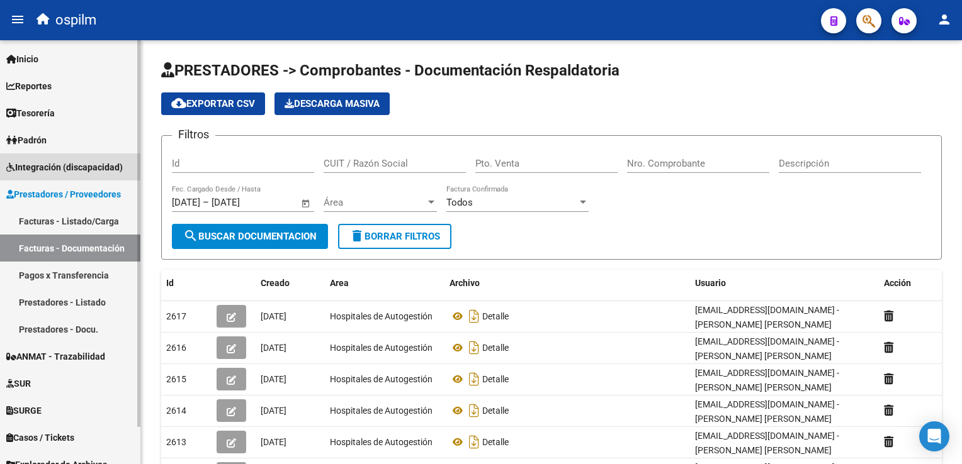
click at [55, 167] on span "Integración (discapacidad)" at bounding box center [64, 167] width 116 height 14
